Goal: Task Accomplishment & Management: Use online tool/utility

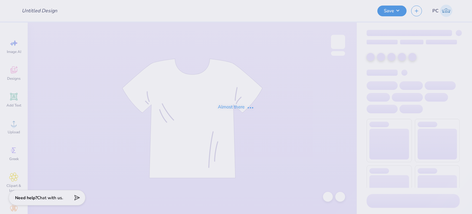
type input "Picnic with phi sig"
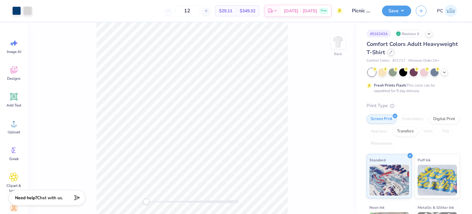
click at [393, 53] on icon at bounding box center [390, 51] width 3 height 3
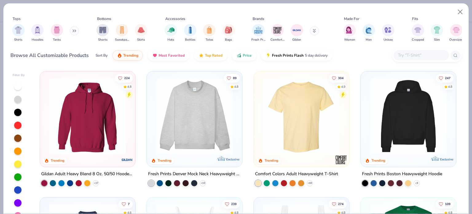
click at [415, 56] on input "text" at bounding box center [420, 55] width 47 height 7
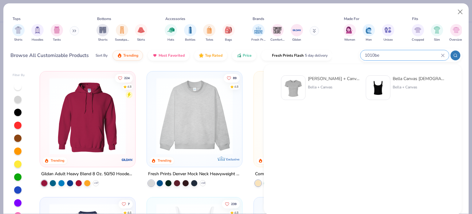
type input "1010be"
click at [290, 83] on img at bounding box center [293, 87] width 19 height 19
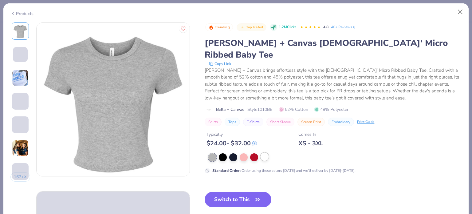
click at [262, 152] on div at bounding box center [265, 156] width 8 height 8
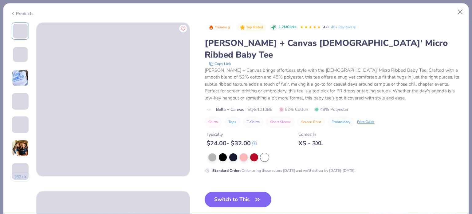
click at [243, 192] on button "Switch to This" at bounding box center [238, 199] width 67 height 15
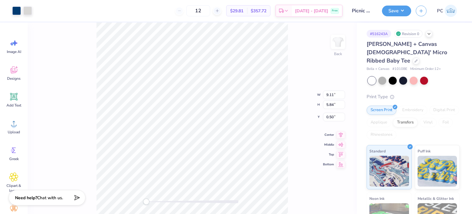
type input "3.00"
type input "10.84"
type input "6.95"
click at [342, 131] on icon at bounding box center [341, 128] width 9 height 7
type input "8.79"
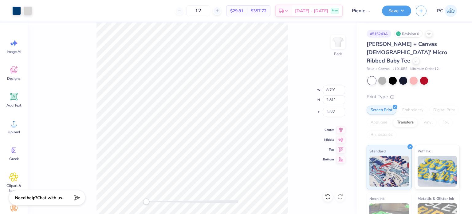
type input "2.81"
type input "3.65"
click at [342, 129] on icon at bounding box center [341, 128] width 9 height 7
click at [330, 195] on icon at bounding box center [327, 197] width 5 height 6
click at [340, 128] on icon at bounding box center [341, 128] width 9 height 7
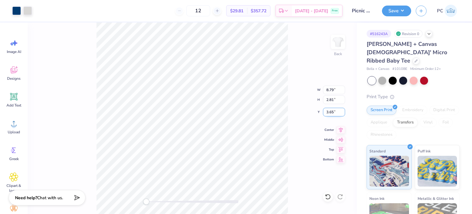
drag, startPoint x: 334, startPoint y: 113, endPoint x: 327, endPoint y: 113, distance: 6.8
click at [327, 113] on input "3.65" at bounding box center [334, 112] width 22 height 9
type input "2.00"
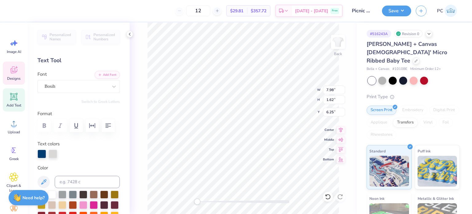
scroll to position [5, 1]
click at [251, 112] on li "Duplicate" at bounding box center [263, 111] width 48 height 12
type input "7.25"
type textarea "X"
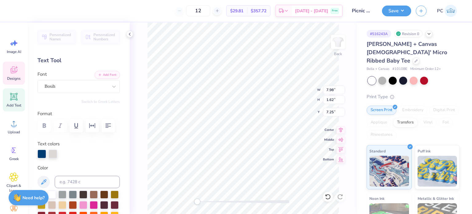
scroll to position [5, 1]
type input "6.25"
type textarea "Sigma Pi"
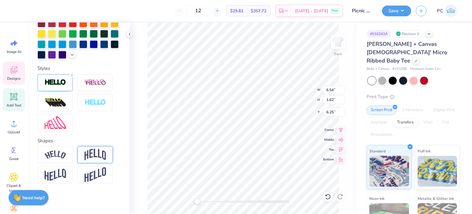
scroll to position [202, 0]
click at [102, 154] on img at bounding box center [96, 154] width 22 height 12
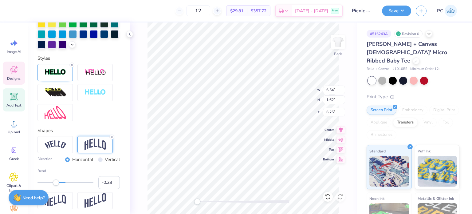
type input "-0.29"
drag, startPoint x: 75, startPoint y: 192, endPoint x: 56, endPoint y: 194, distance: 19.8
click at [56, 185] on div "Accessibility label" at bounding box center [56, 182] width 6 height 6
type input "-0.23"
click at [57, 185] on div "Accessibility label" at bounding box center [57, 182] width 6 height 6
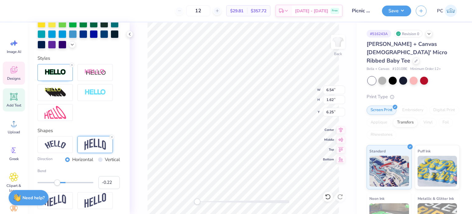
type input "-0.21"
click at [58, 185] on div "Accessibility label" at bounding box center [58, 182] width 6 height 6
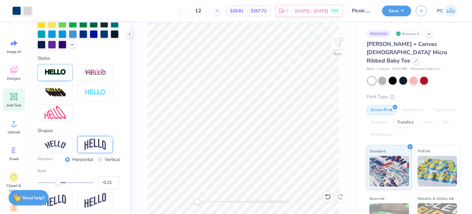
scroll to position [178, 0]
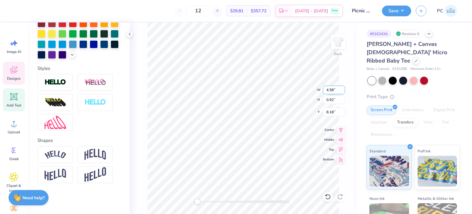
drag, startPoint x: 336, startPoint y: 88, endPoint x: 326, endPoint y: 88, distance: 10.1
click at [326, 88] on input "4.58" at bounding box center [334, 89] width 22 height 9
drag, startPoint x: 333, startPoint y: 89, endPoint x: 325, endPoint y: 89, distance: 8.6
click at [325, 89] on input "4.58" at bounding box center [334, 89] width 22 height 9
type input "7.00"
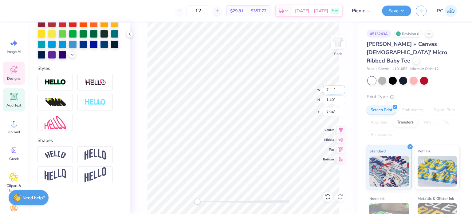
type input "1.40"
type input "7.94"
type input "9.57"
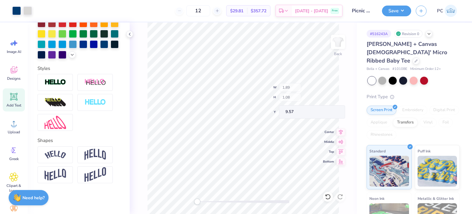
type input "1.89"
type input "1.08"
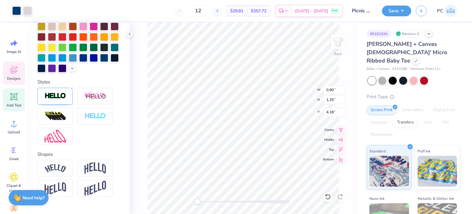
scroll to position [202, 0]
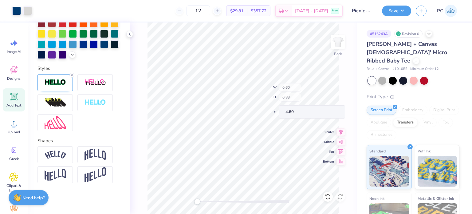
type input "0.60"
type input "0.83"
type input "4.60"
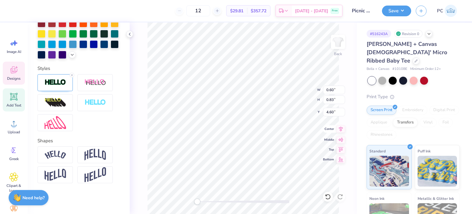
click at [342, 128] on icon at bounding box center [341, 128] width 4 height 5
click at [342, 128] on icon at bounding box center [341, 128] width 9 height 7
click at [341, 129] on icon at bounding box center [341, 128] width 4 height 5
click at [342, 128] on icon at bounding box center [341, 128] width 9 height 7
click at [342, 130] on icon at bounding box center [341, 128] width 9 height 7
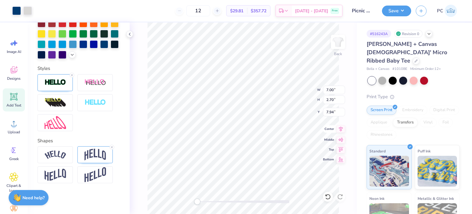
click at [342, 128] on icon at bounding box center [341, 128] width 9 height 7
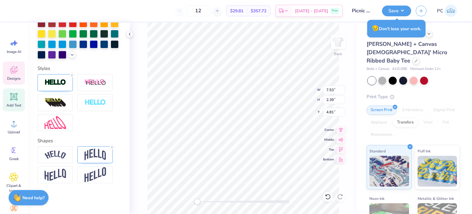
type input "7.53"
type input "2.39"
type input "4.81"
type input "7.76"
type input "2.47"
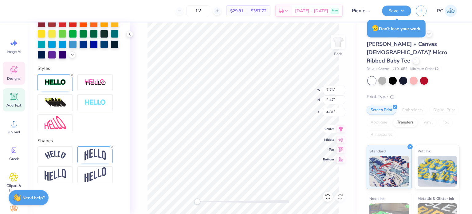
click at [341, 127] on icon at bounding box center [341, 128] width 9 height 7
click at [111, 147] on icon at bounding box center [112, 147] width 4 height 4
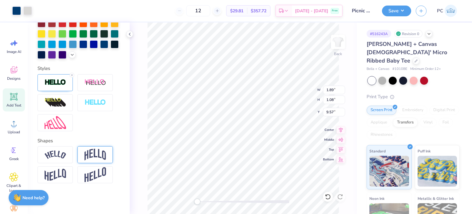
type input "9.20"
type input "7.26"
click at [341, 130] on icon at bounding box center [341, 128] width 4 height 5
click at [103, 156] on img at bounding box center [96, 154] width 22 height 12
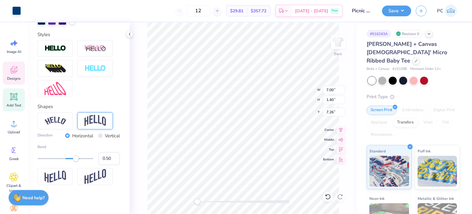
scroll to position [178, 0]
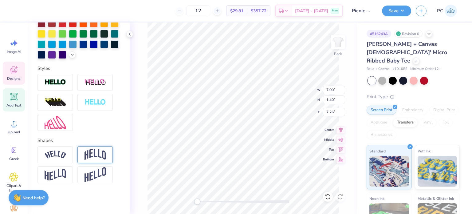
click at [92, 153] on img at bounding box center [96, 154] width 22 height 12
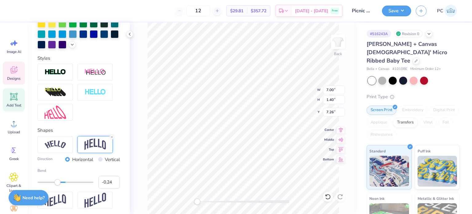
type input "-0.26"
drag, startPoint x: 74, startPoint y: 192, endPoint x: 57, endPoint y: 192, distance: 17.2
click at [57, 185] on div "Accessibility label" at bounding box center [56, 182] width 6 height 6
type input "-0.12"
drag, startPoint x: 57, startPoint y: 192, endPoint x: 60, endPoint y: 192, distance: 3.4
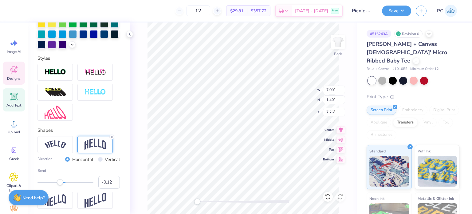
click at [60, 185] on div "Accessibility label" at bounding box center [60, 182] width 6 height 6
type input "-0.35"
drag, startPoint x: 60, startPoint y: 192, endPoint x: 54, endPoint y: 192, distance: 5.8
click at [54, 185] on div "Accessibility label" at bounding box center [54, 182] width 6 height 6
type input "-0.20"
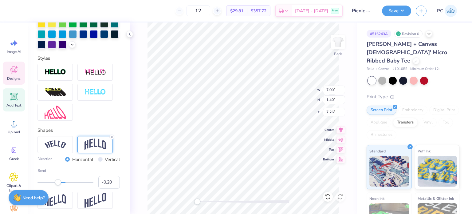
click at [58, 185] on div "Accessibility label" at bounding box center [58, 182] width 6 height 6
click at [62, 148] on img at bounding box center [56, 144] width 22 height 8
click at [90, 150] on img at bounding box center [96, 144] width 22 height 12
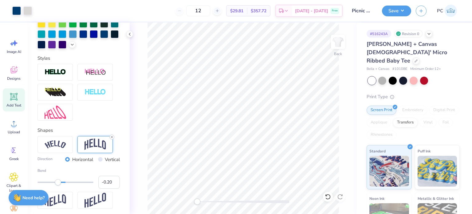
click at [113, 139] on icon at bounding box center [112, 137] width 4 height 4
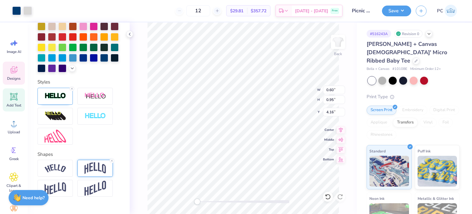
scroll to position [202, 0]
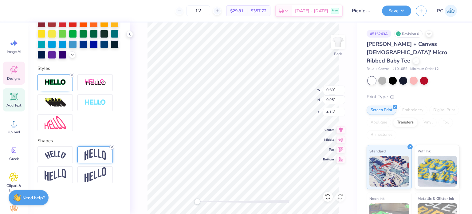
click at [111, 148] on line at bounding box center [112, 147] width 2 height 2
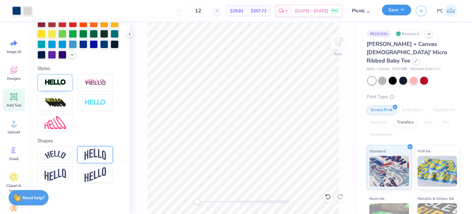
click at [394, 8] on button "Save" at bounding box center [396, 10] width 29 height 11
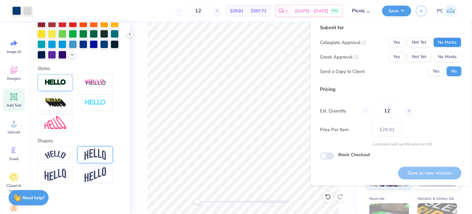
click at [447, 39] on button "No Marks" at bounding box center [447, 43] width 28 height 10
click at [450, 53] on button "No Marks" at bounding box center [447, 57] width 28 height 10
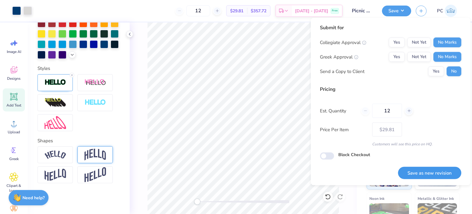
click at [432, 175] on button "Save as new revision" at bounding box center [429, 172] width 63 height 13
type input "$29.81"
